Goal: Information Seeking & Learning: Learn about a topic

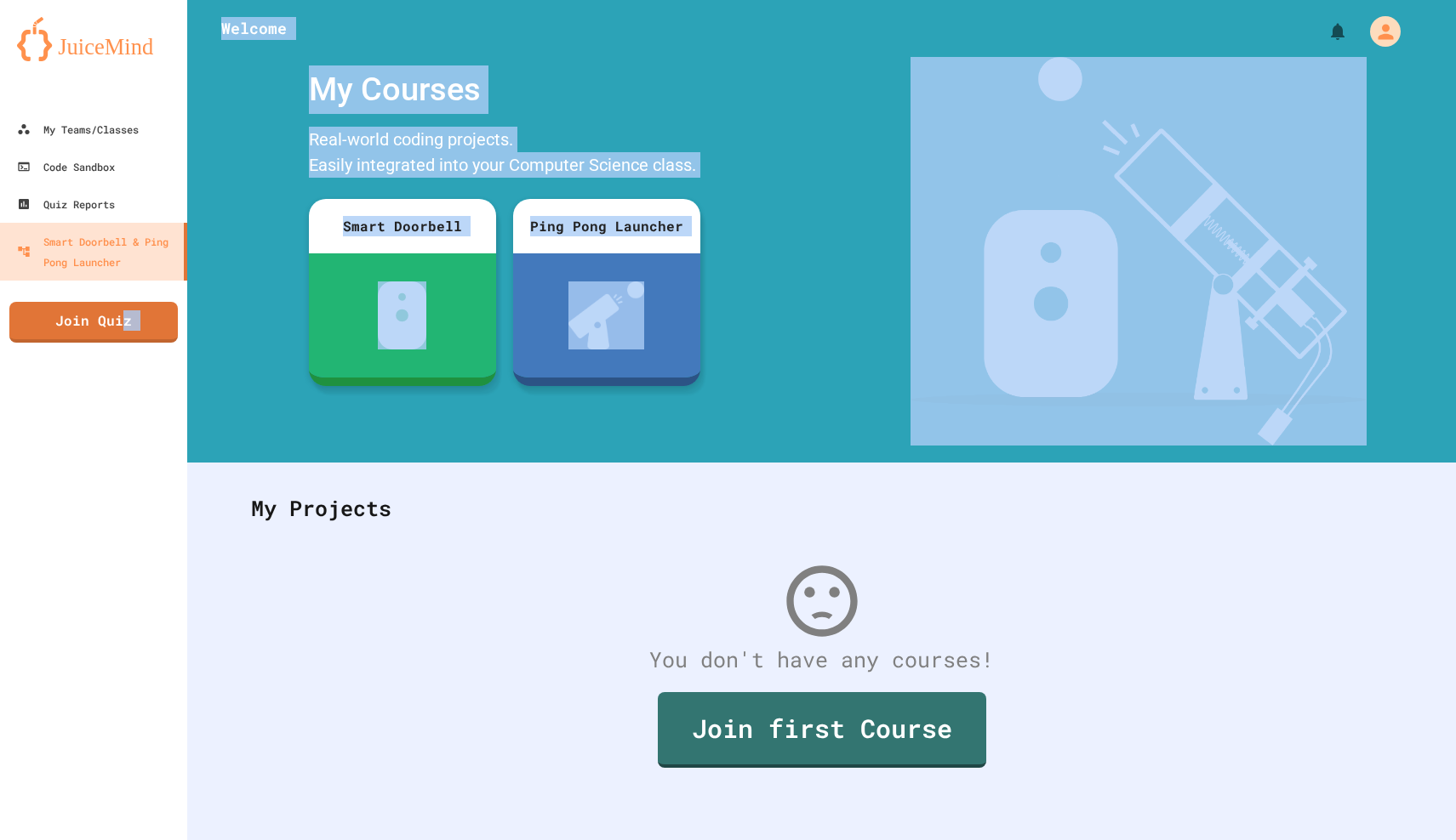
drag, startPoint x: 121, startPoint y: 319, endPoint x: 351, endPoint y: 491, distance: 287.2
click at [351, 491] on div "My Teams/Classes Code Sandbox Quiz Reports Smart Doorbell & Ping Pong Launcher …" at bounding box center [728, 420] width 1456 height 840
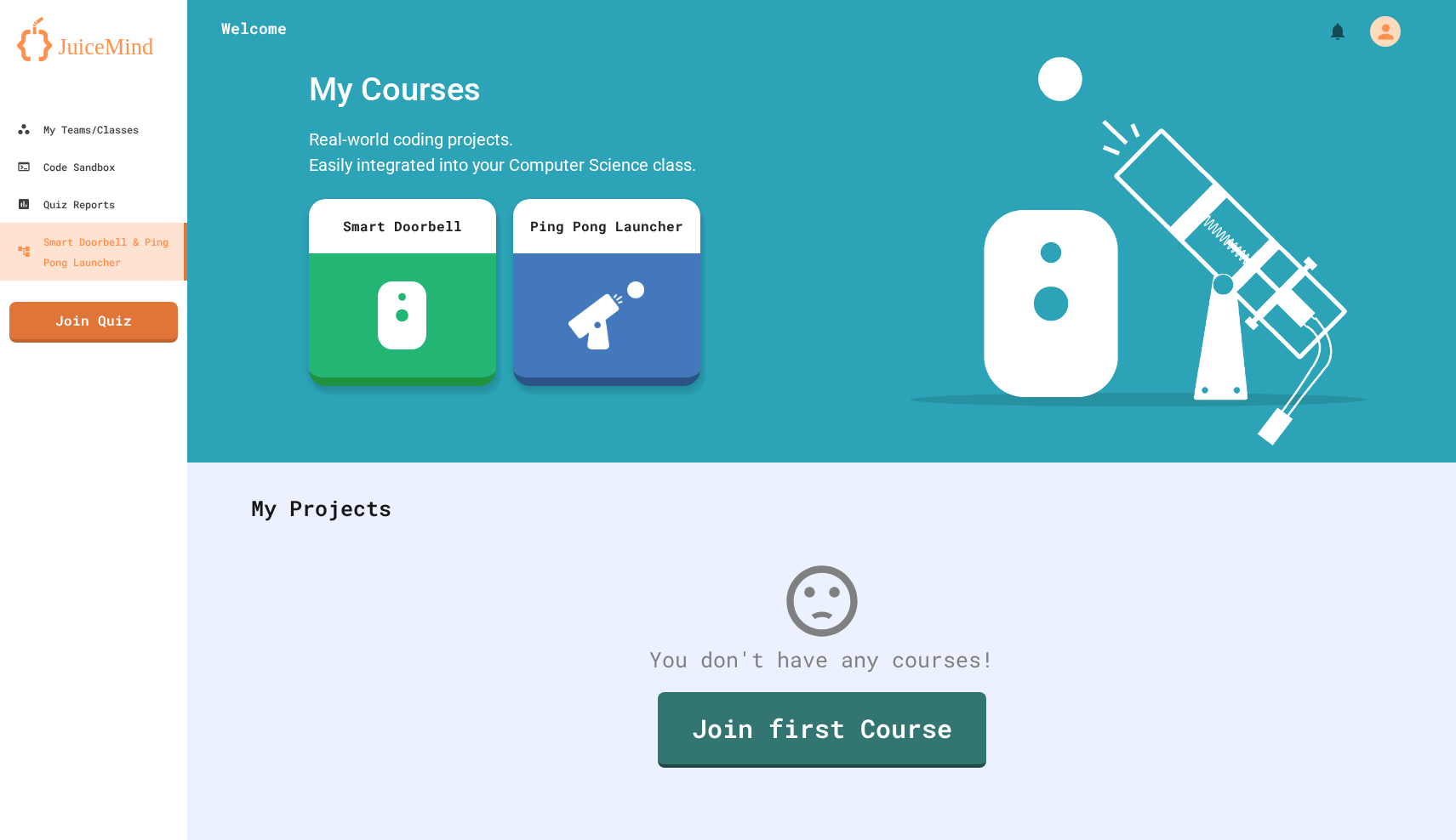
click at [328, 513] on div "My Projects" at bounding box center [821, 508] width 1175 height 66
click at [82, 125] on div "My Teams/Classes" at bounding box center [77, 129] width 125 height 21
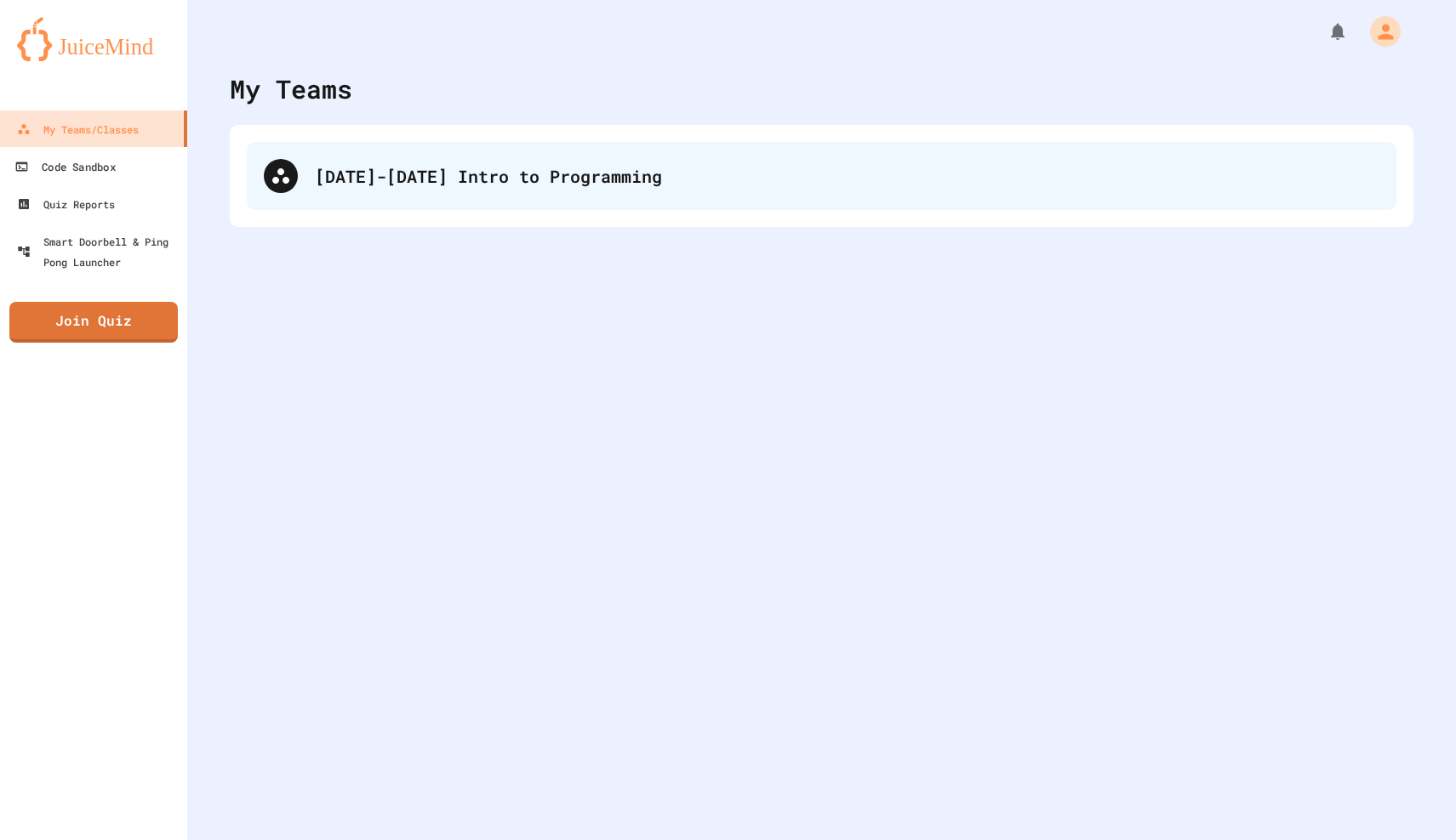
click at [280, 180] on icon at bounding box center [281, 176] width 21 height 21
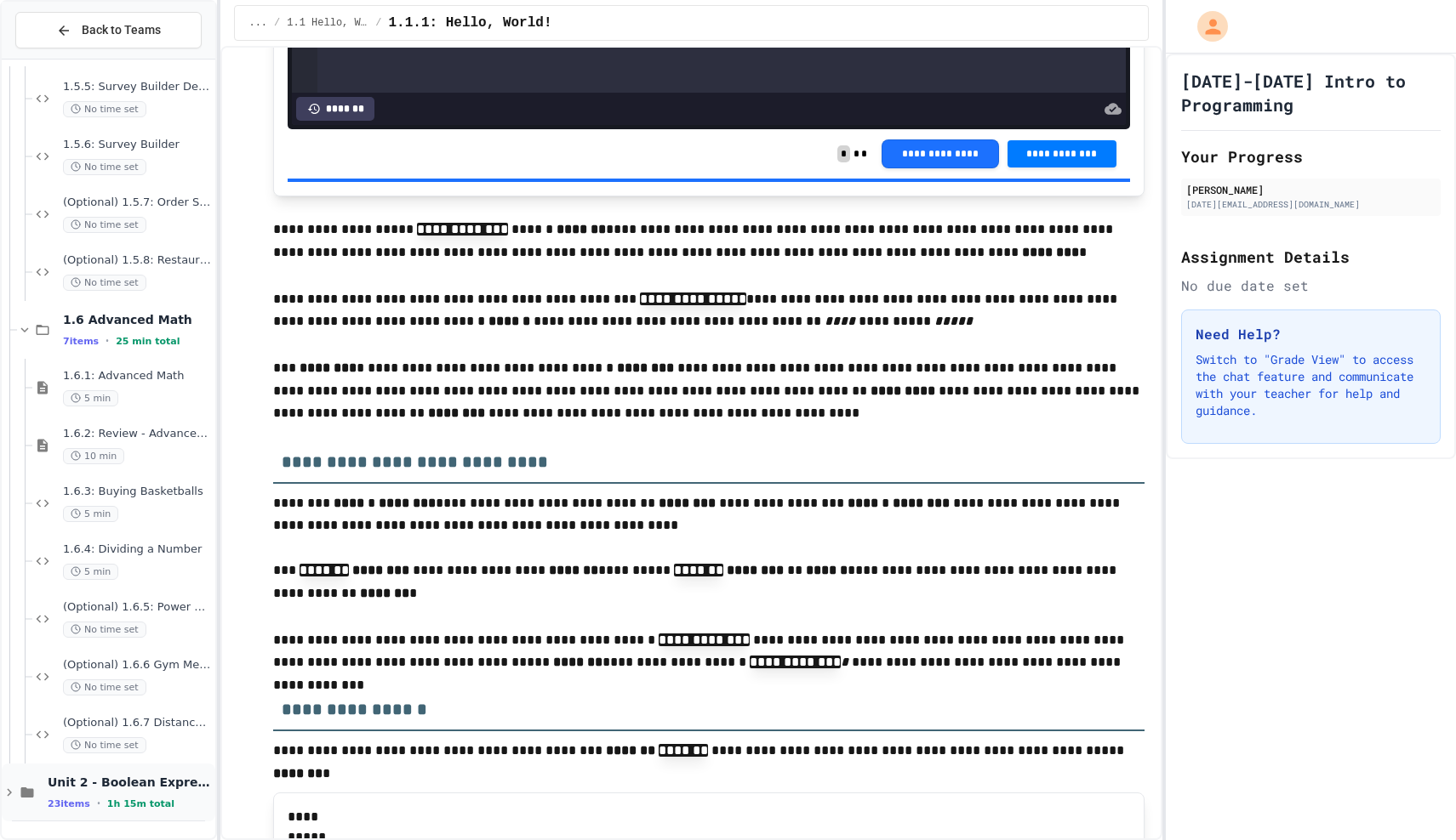
click at [135, 770] on div "Unit 2 - Boolean Expressions and If Statements 23 items • 1h 15m total" at bounding box center [108, 792] width 214 height 57
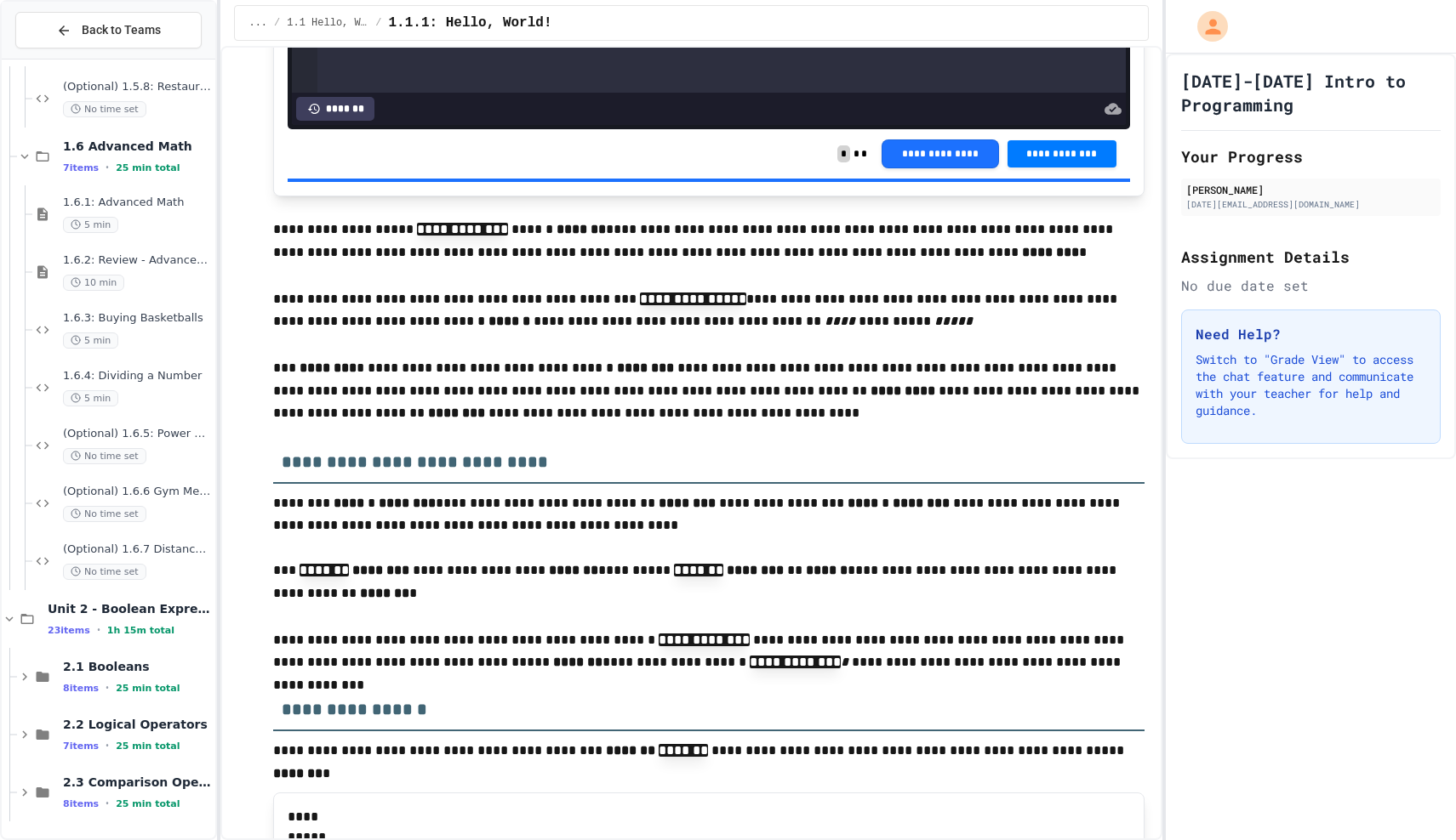
scroll to position [2378, 0]
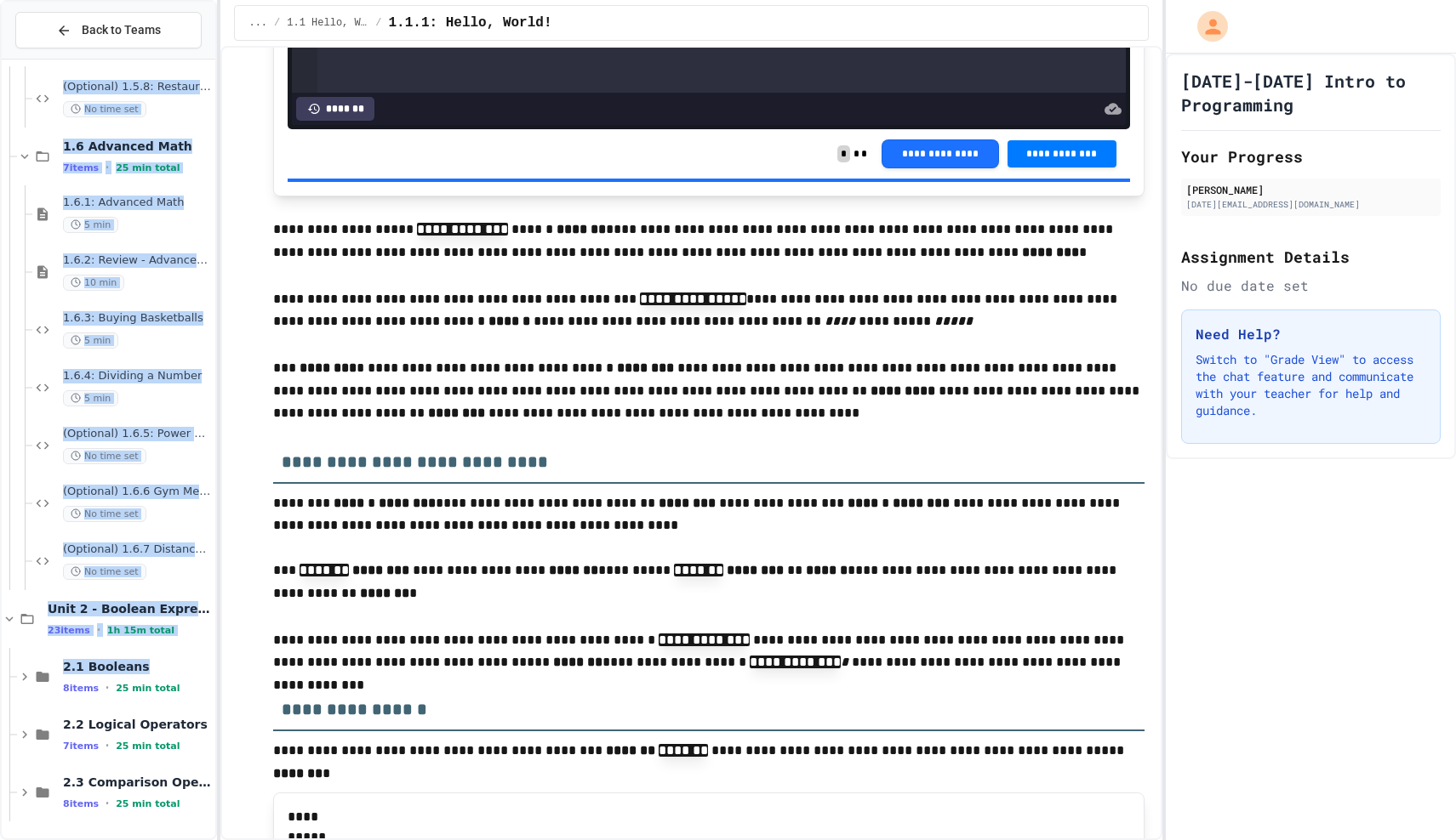
click at [140, 664] on div "(Optional) 1.5.7: Order System Fix No time set (Optional) 1.5.8: Restaurant Res…" at bounding box center [108, 448] width 214 height 765
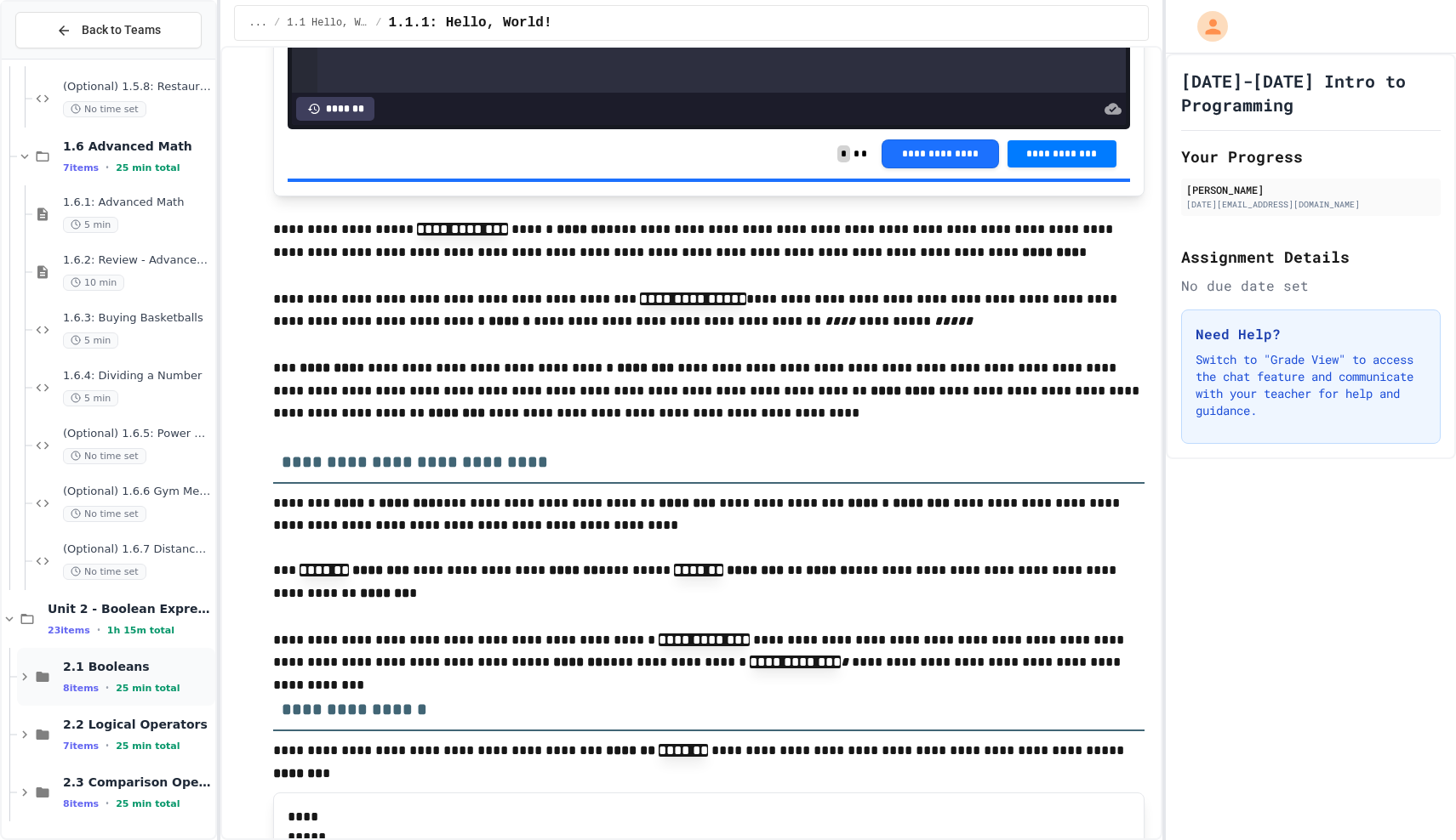
click at [150, 672] on span "2.1 Booleans" at bounding box center [137, 667] width 149 height 15
click at [125, 737] on div "10 min" at bounding box center [137, 745] width 149 height 16
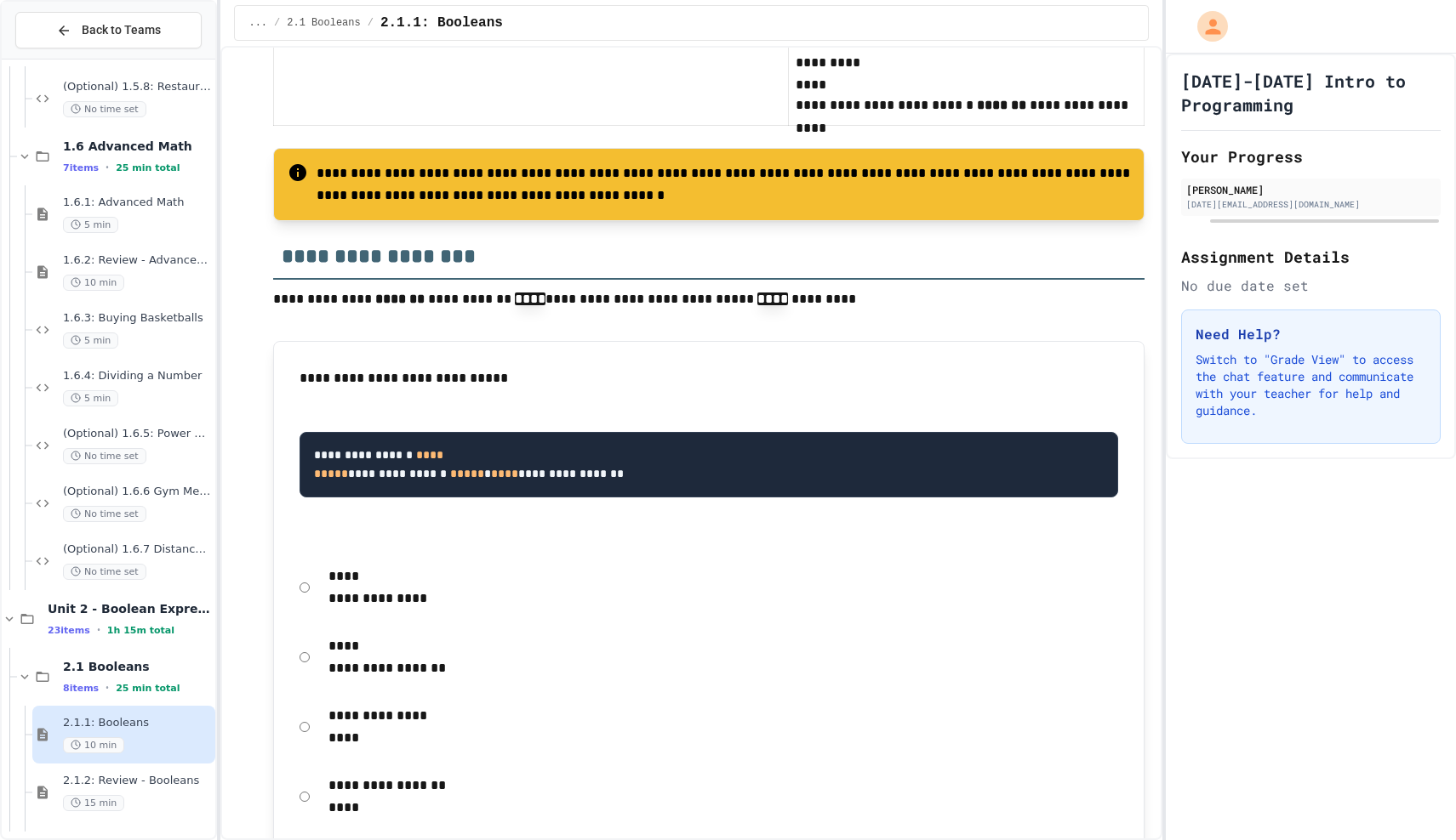
click at [384, 775] on p "**********" at bounding box center [723, 786] width 790 height 22
click at [314, 766] on div "**********" at bounding box center [708, 796] width 835 height 61
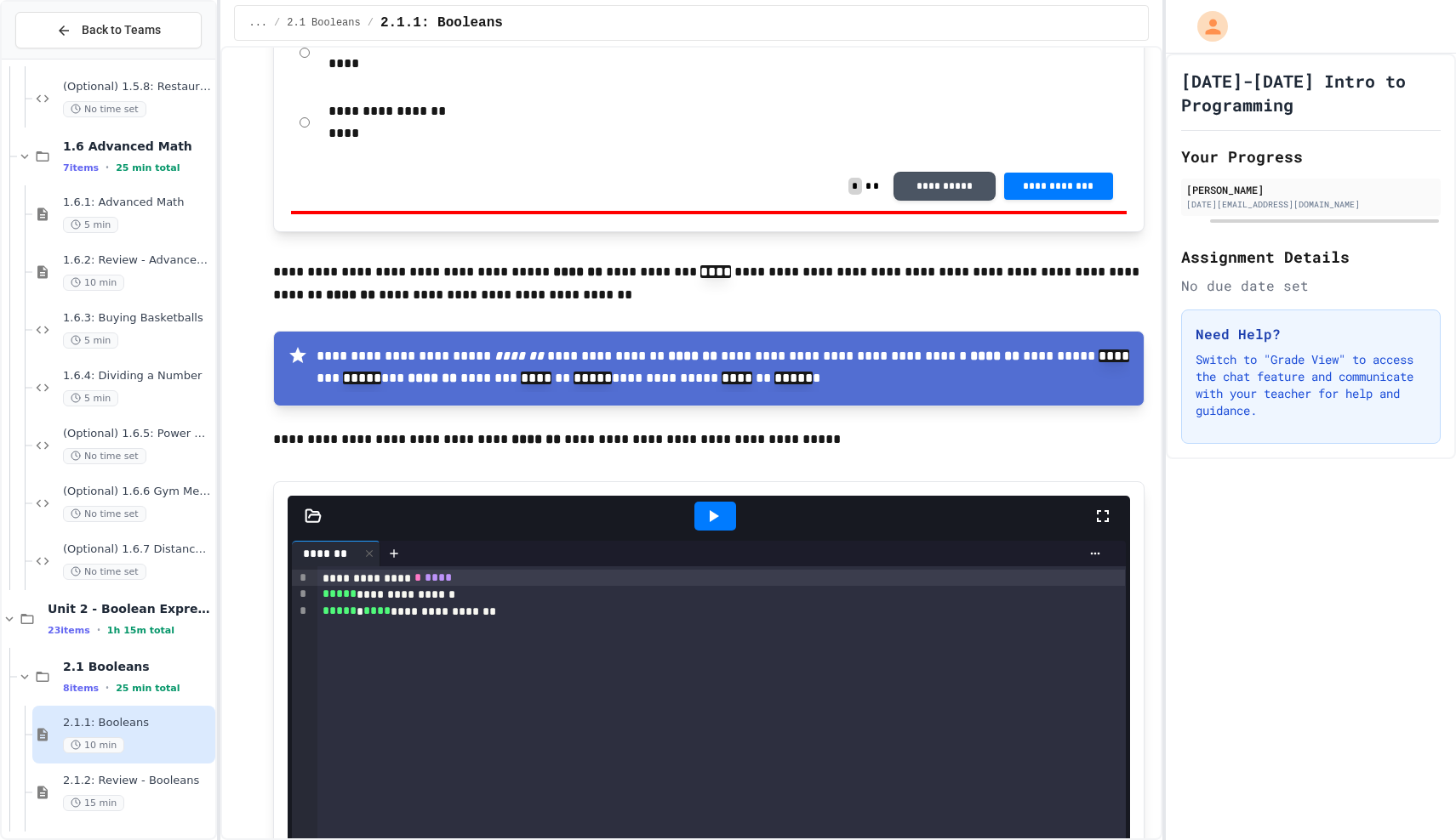
scroll to position [2022, 0]
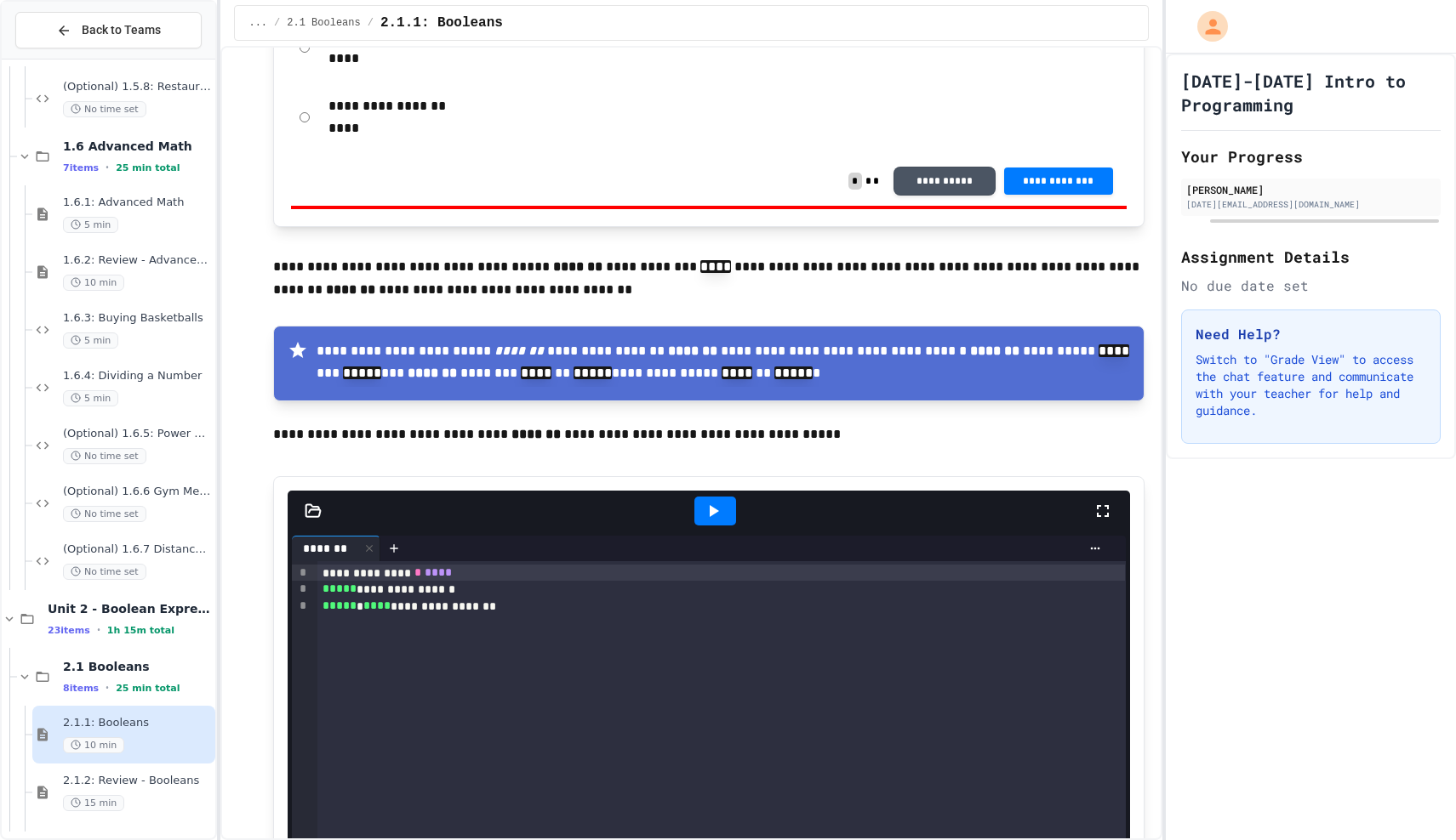
click at [716, 501] on icon at bounding box center [713, 511] width 21 height 21
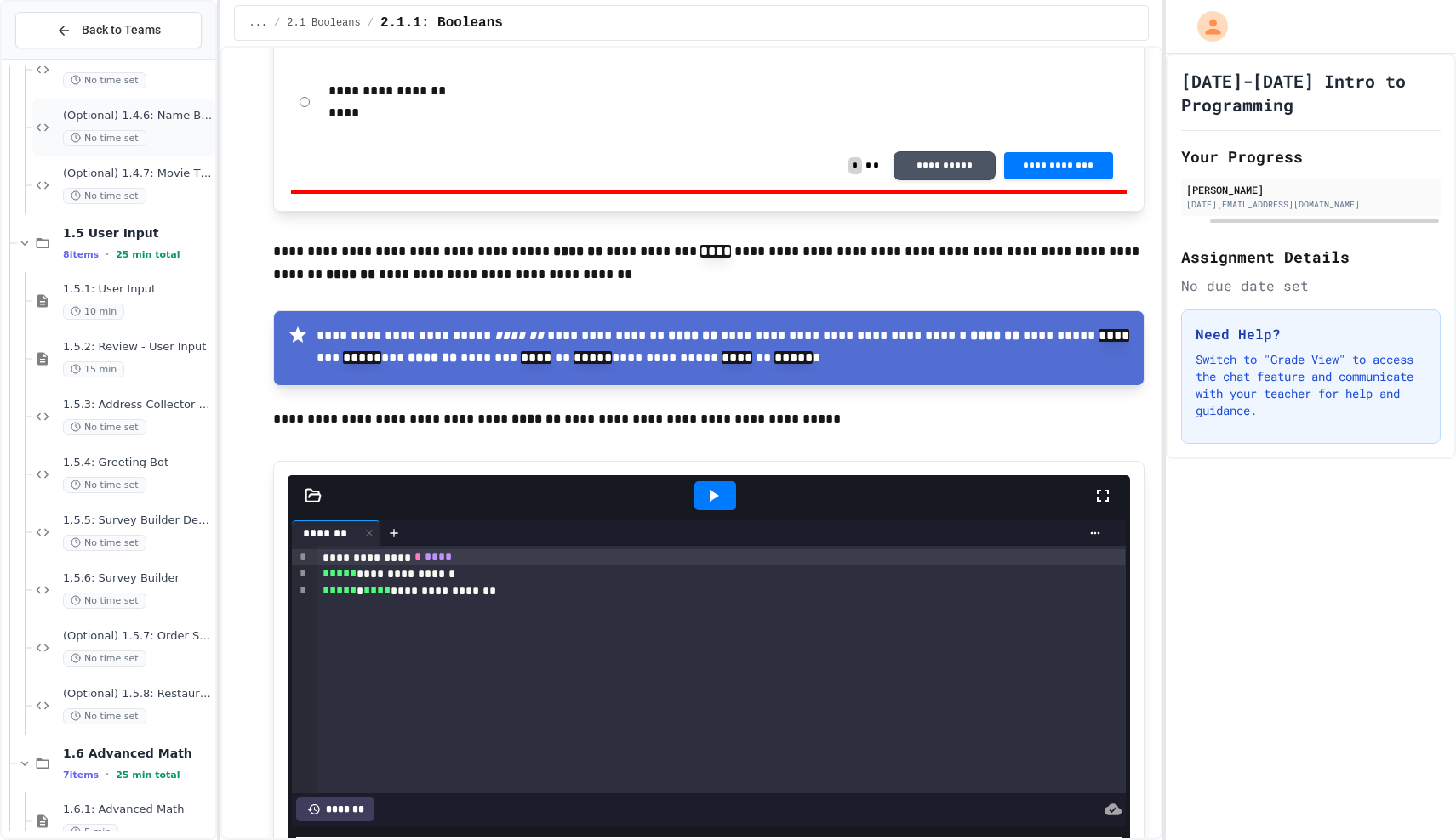
scroll to position [1767, 0]
click at [141, 299] on span "1.5.1: User Input" at bounding box center [137, 293] width 149 height 15
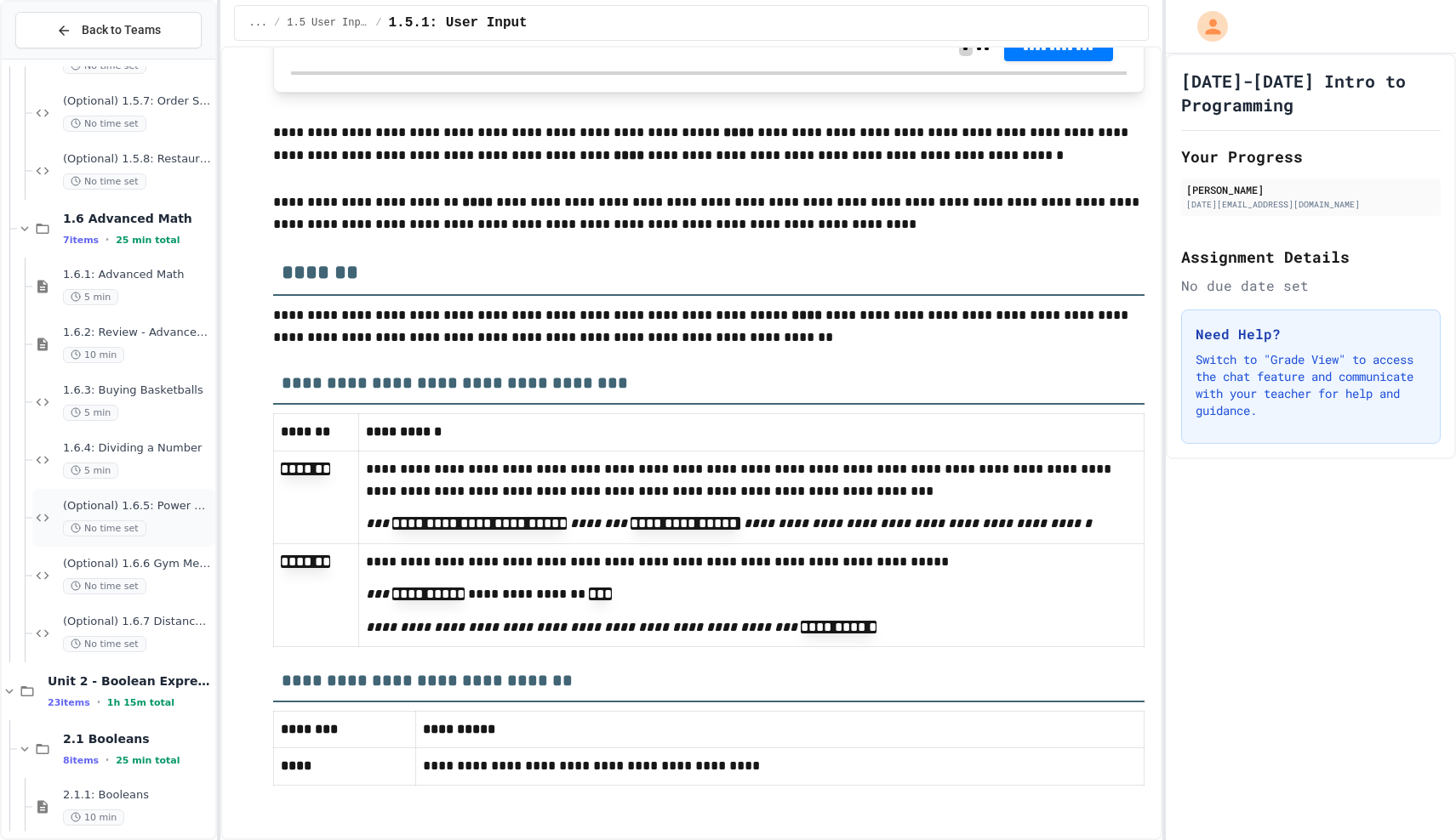
scroll to position [2307, 0]
click at [150, 732] on span "2.1 Booleans" at bounding box center [137, 738] width 149 height 15
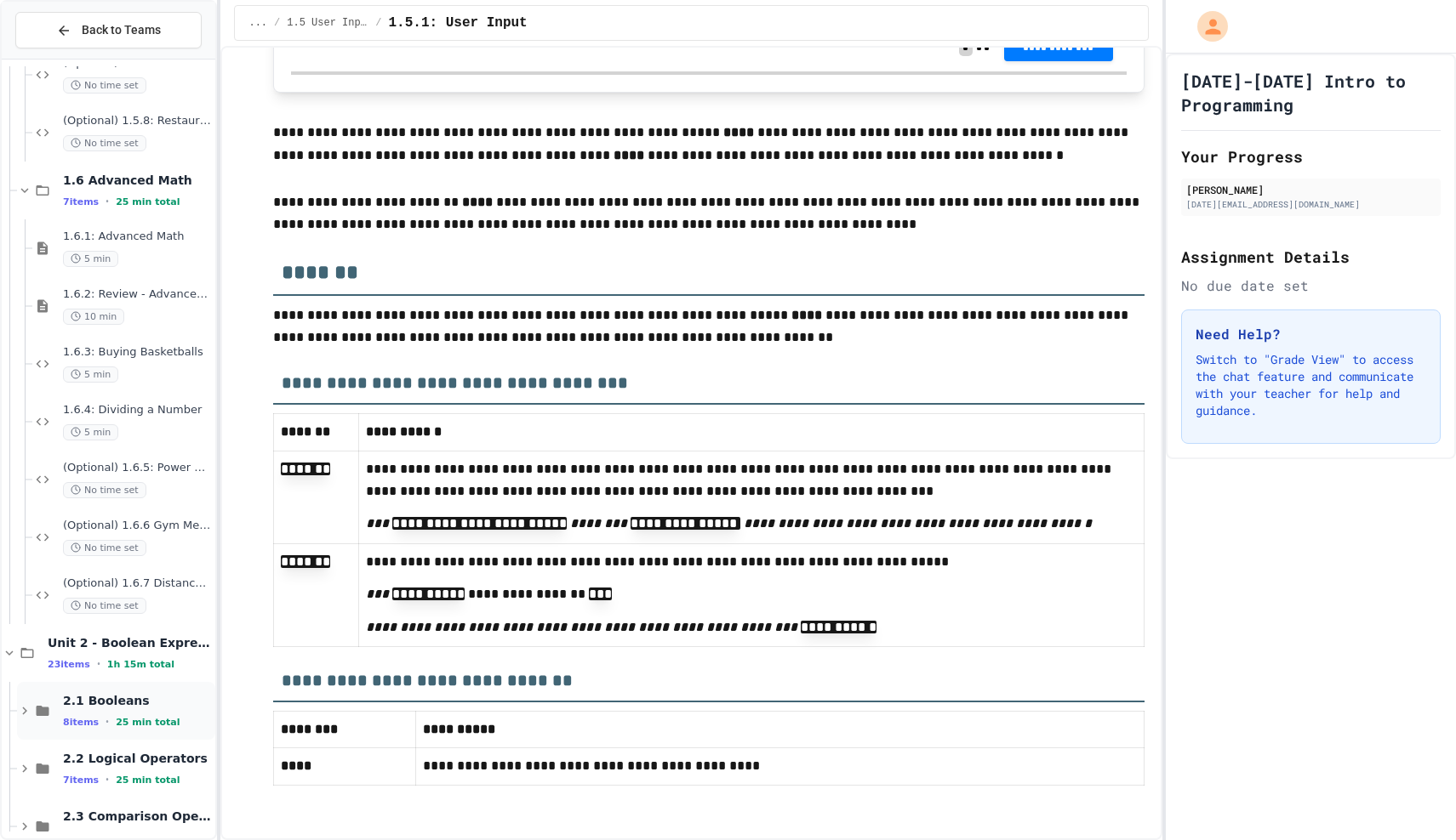
click at [164, 705] on span "2.1 Booleans" at bounding box center [137, 701] width 149 height 15
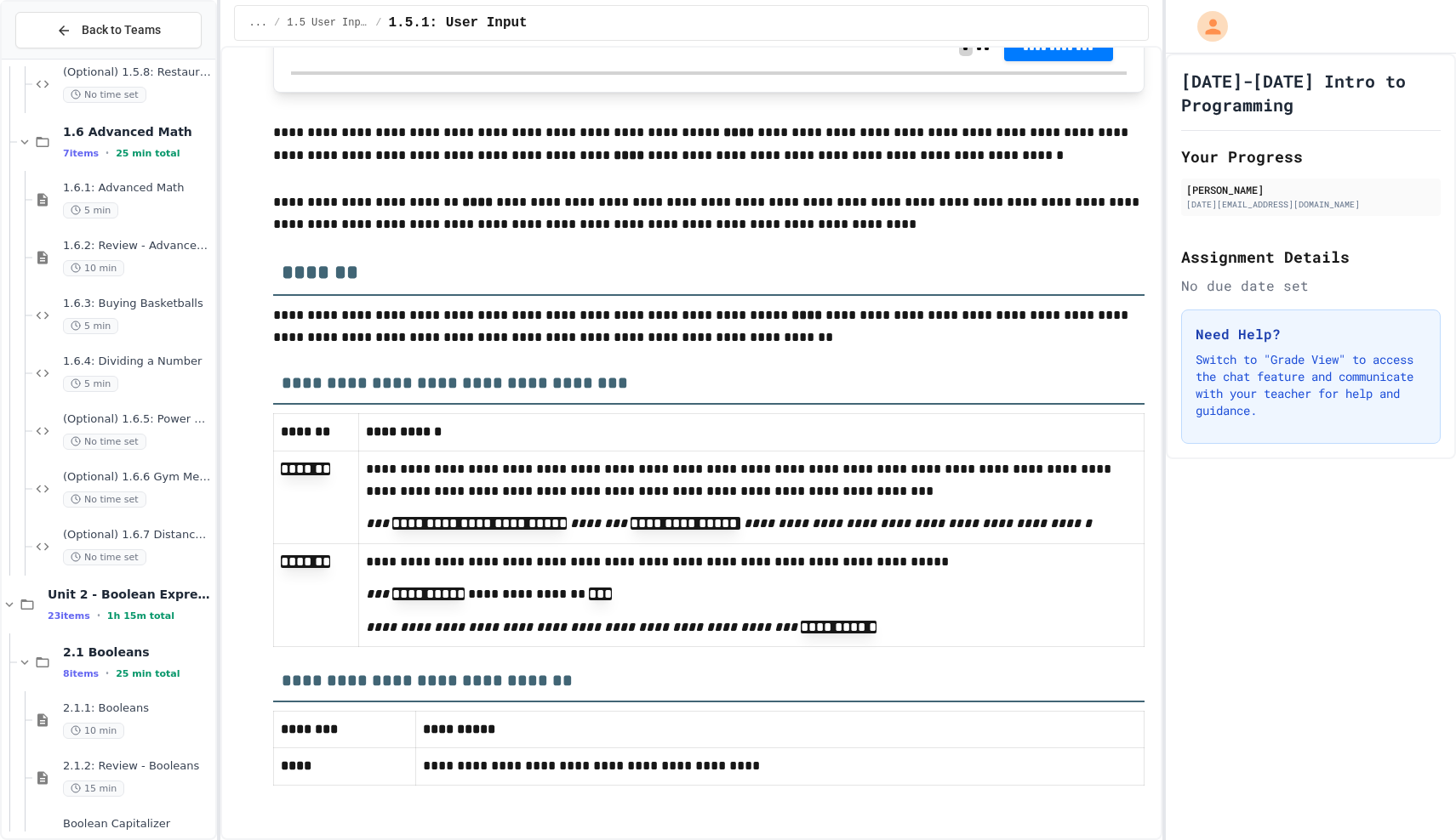
scroll to position [2400, 0]
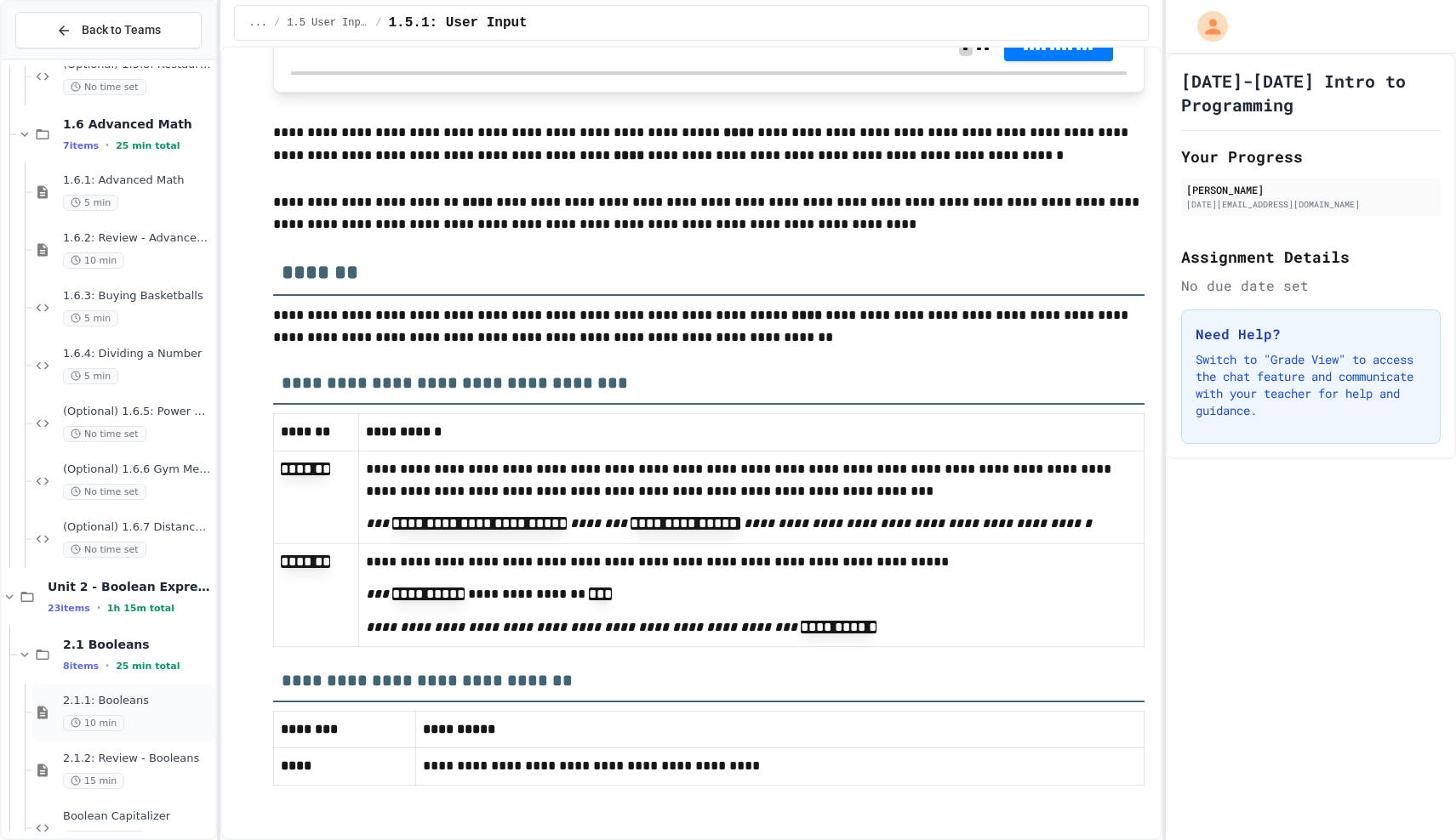
click at [155, 714] on div "2.1.1: Booleans 10 min" at bounding box center [137, 713] width 149 height 38
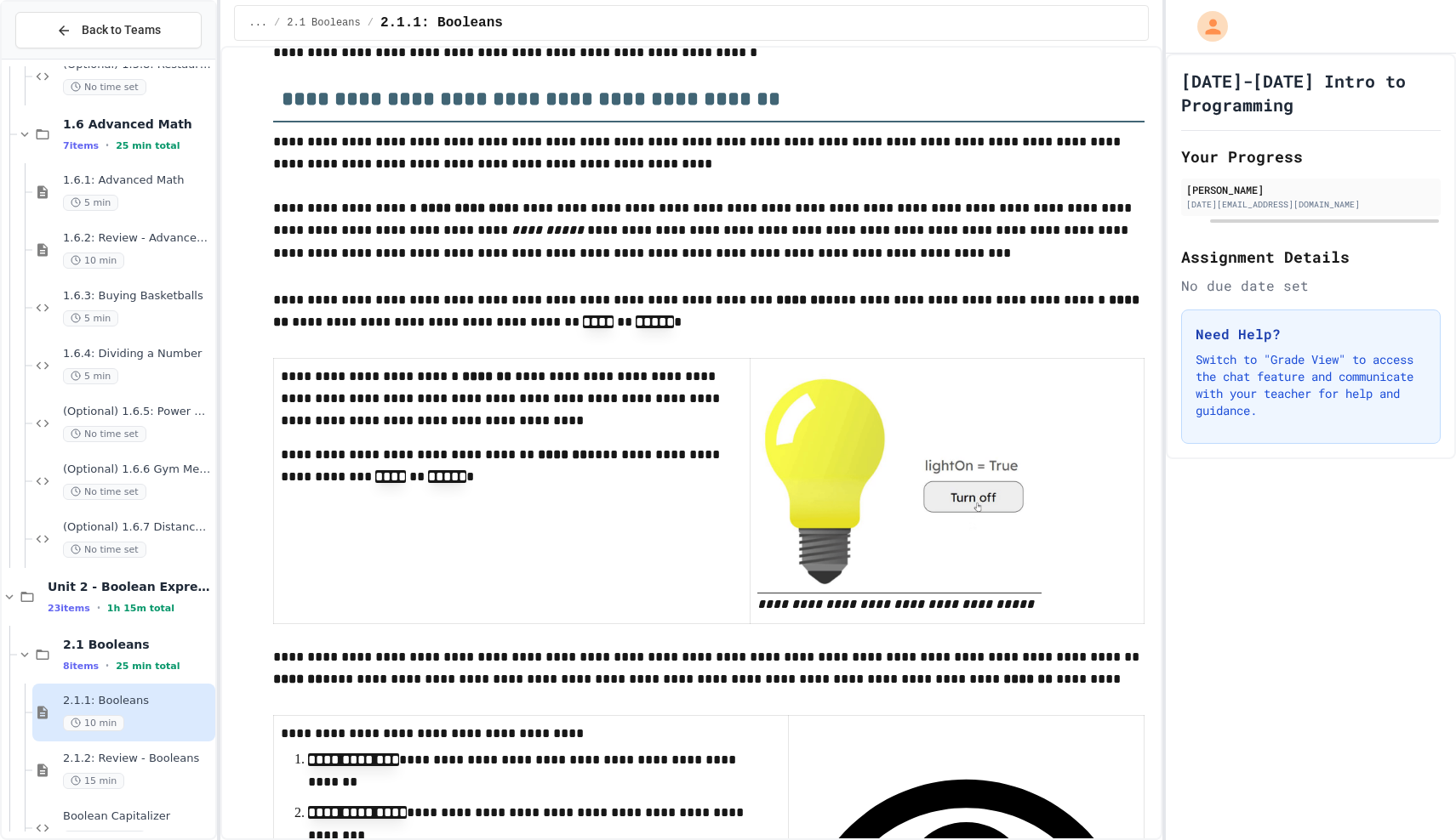
scroll to position [341, 0]
